Goal: Check status: Check status

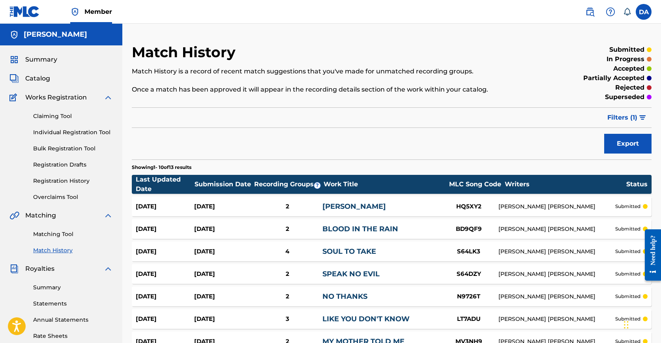
click at [194, 100] on div "Match History Match History is a record of recent match suggestions that you've…" at bounding box center [332, 73] width 400 height 60
click at [197, 89] on p "Once a match has been approved it will appear in the recording details section …" at bounding box center [332, 89] width 400 height 9
click at [199, 100] on div "Match History Match History is a record of recent match suggestions that you've…" at bounding box center [332, 73] width 400 height 60
click at [221, 87] on p "Once a match has been approved it will appear in the recording details section …" at bounding box center [332, 89] width 400 height 9
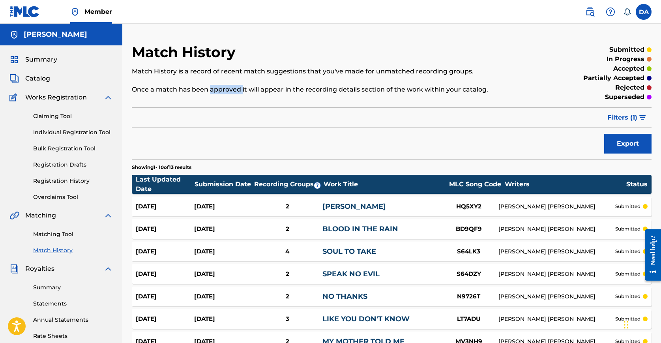
click at [221, 87] on p "Once a match has been approved it will appear in the recording details section …" at bounding box center [332, 89] width 400 height 9
click at [221, 104] on div "Match History Match History is a record of recent match suggestions that you've…" at bounding box center [392, 251] width 520 height 416
click at [239, 102] on div "Match History Match History is a record of recent match suggestions that you've…" at bounding box center [332, 73] width 400 height 60
click at [225, 54] on h2 "Match History" at bounding box center [186, 52] width 108 height 18
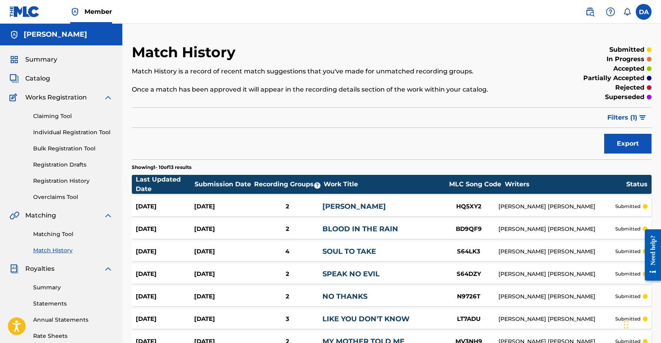
click at [248, 59] on div "Match History Match History is a record of recent match suggestions that you've…" at bounding box center [332, 73] width 400 height 60
